Goal: Obtain resource: Obtain resource

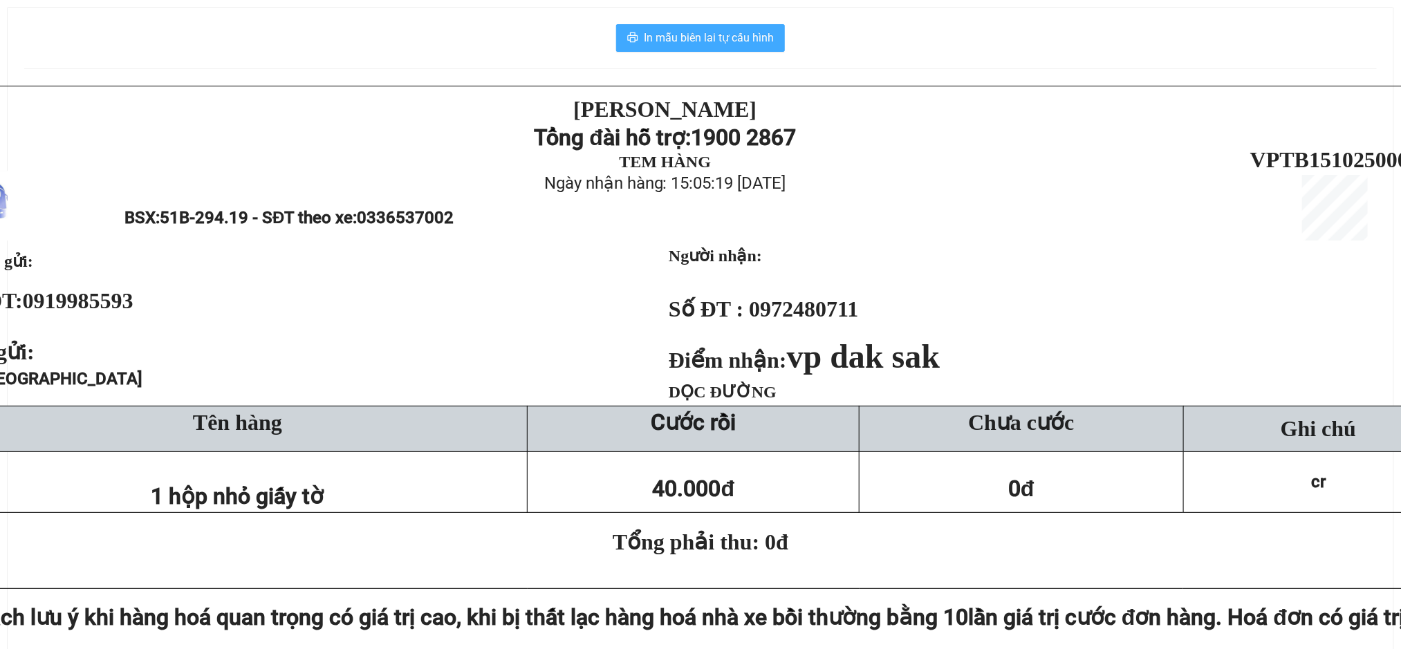
click at [675, 48] on button "In mẫu biên lai tự cấu hình" at bounding box center [700, 38] width 169 height 28
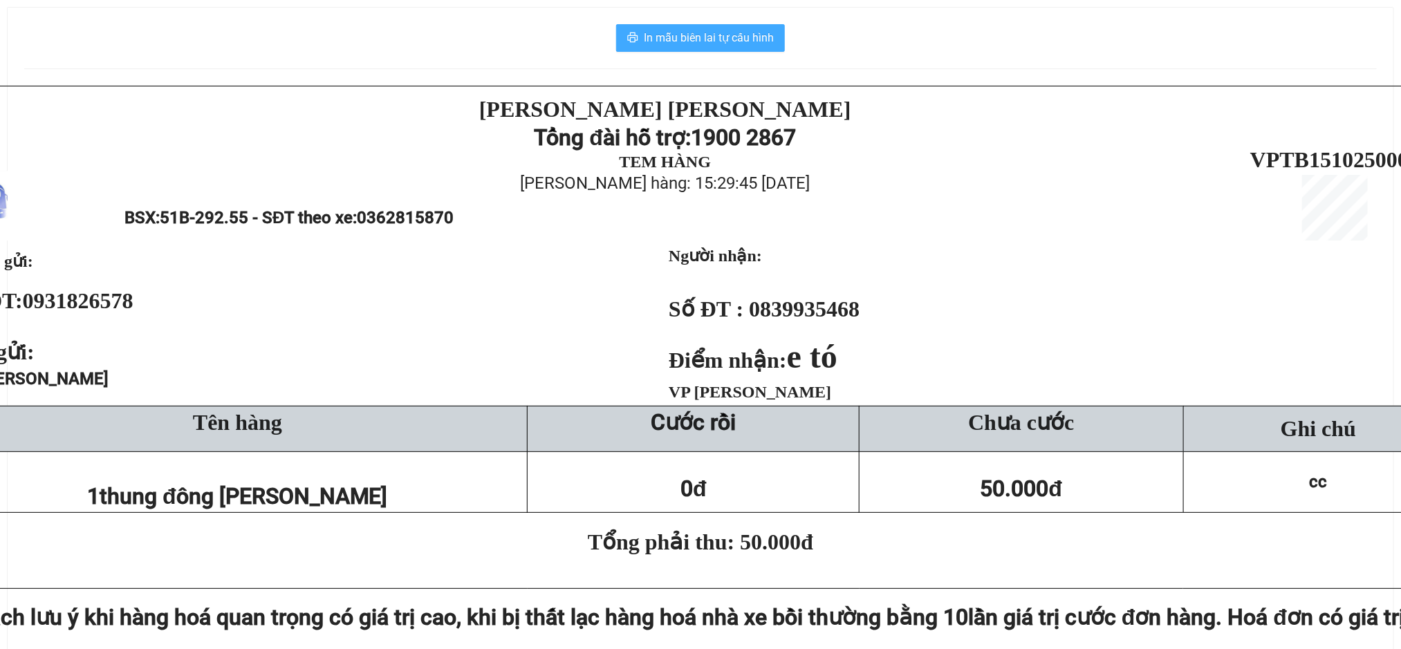
click at [732, 39] on span "In mẫu biên lai tự cấu hình" at bounding box center [709, 37] width 130 height 17
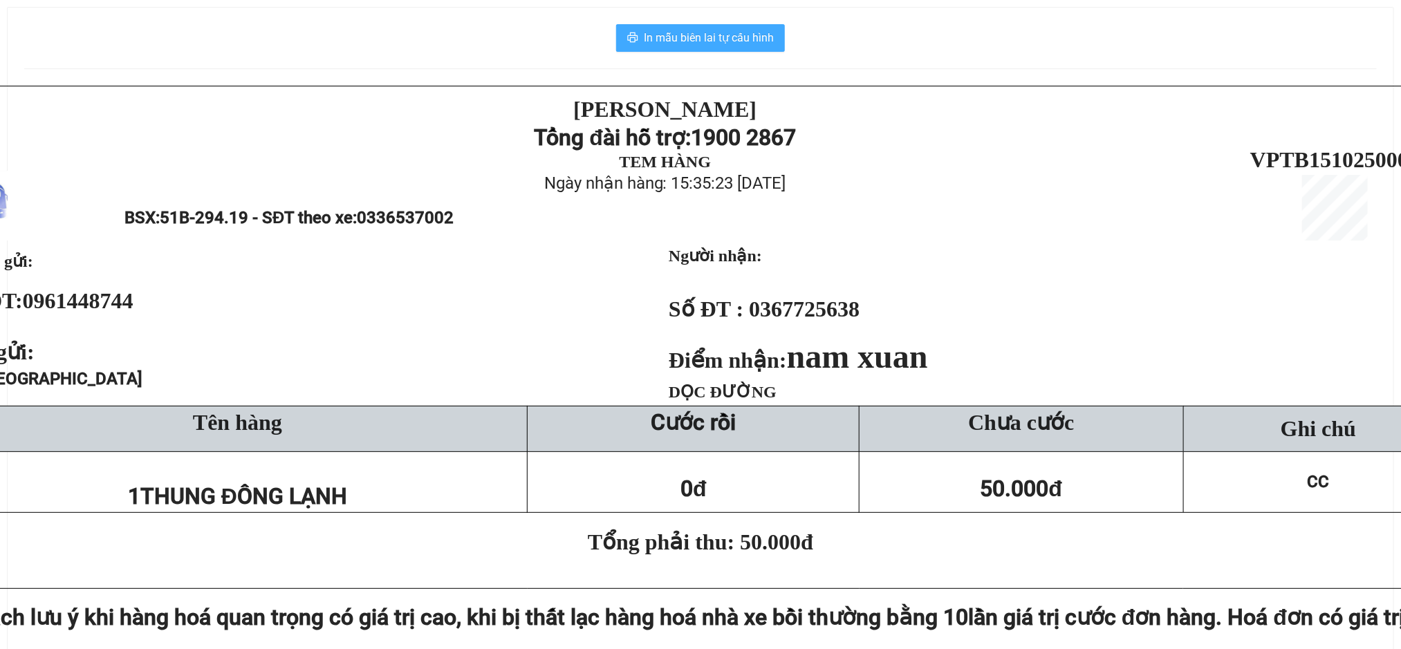
click at [658, 48] on button "In mẫu biên lai tự cấu hình" at bounding box center [700, 38] width 169 height 28
